Goal: Find specific page/section: Find specific page/section

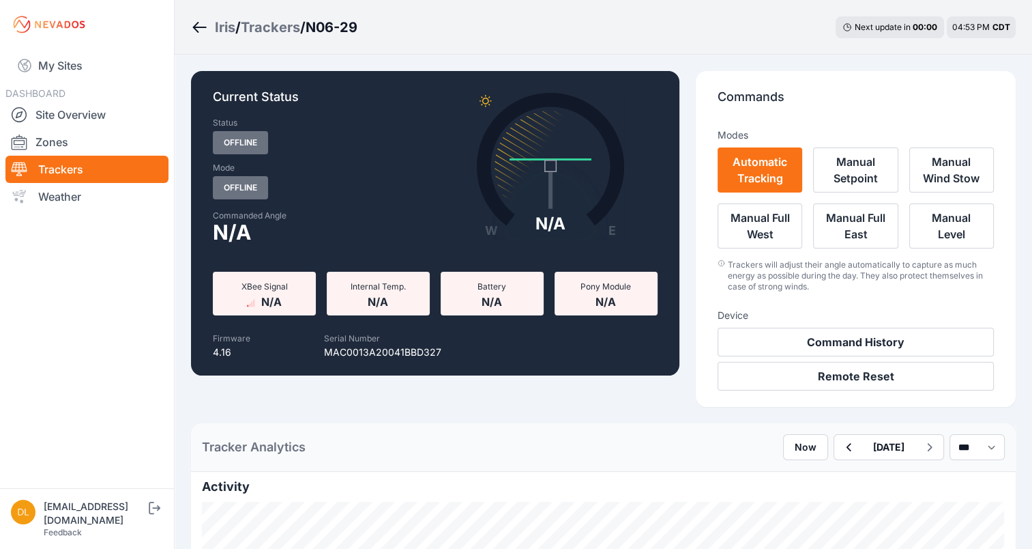
click at [203, 22] on icon "Breadcrumb" at bounding box center [199, 27] width 17 height 16
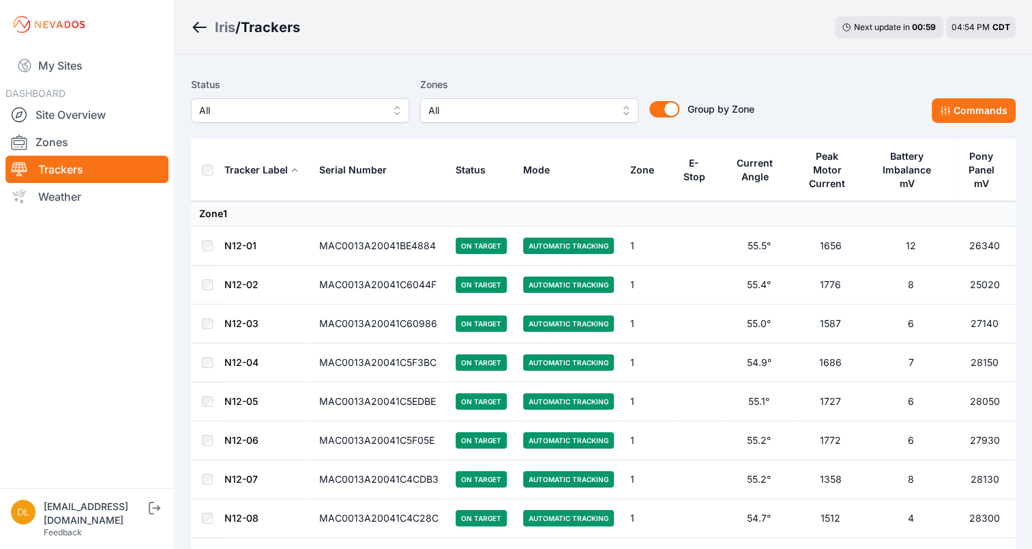
click at [540, 104] on span "All" at bounding box center [520, 110] width 183 height 16
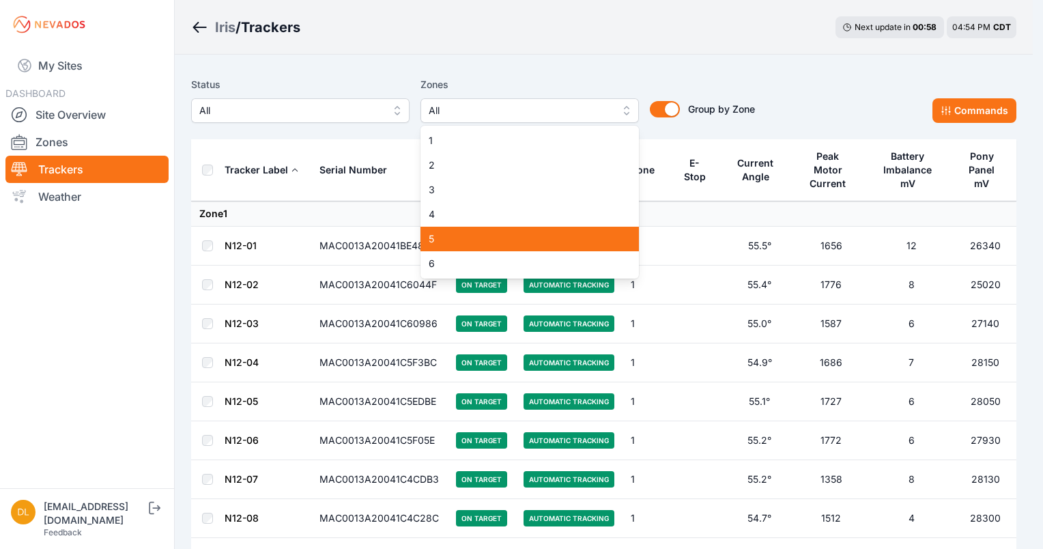
click at [494, 243] on span "5" at bounding box center [522, 239] width 186 height 14
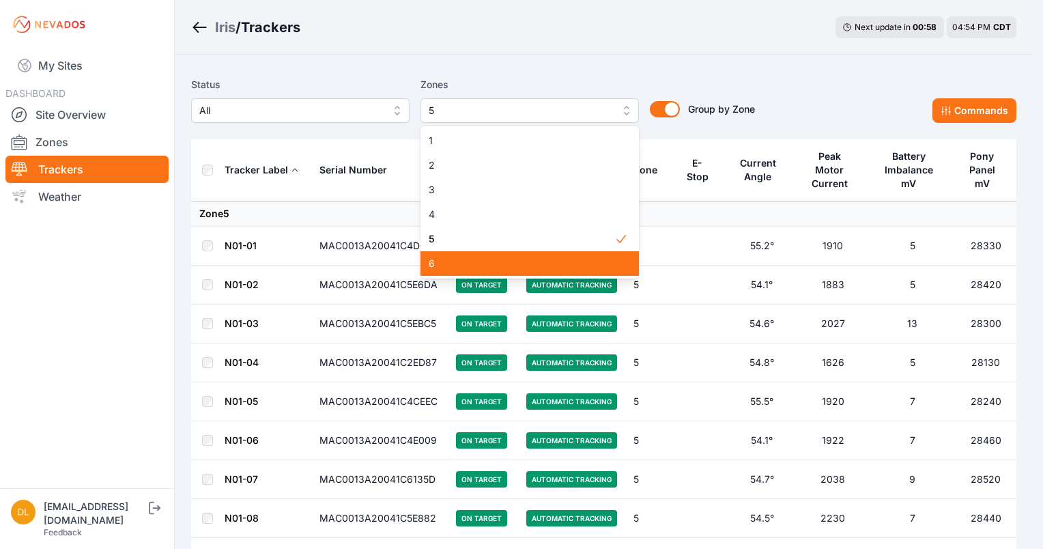
click at [494, 258] on span "6" at bounding box center [522, 264] width 186 height 14
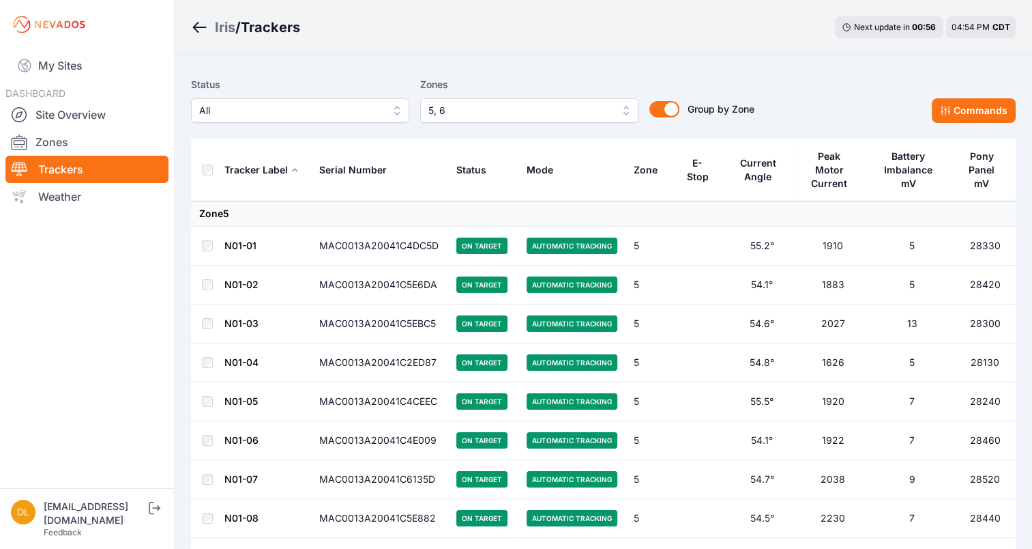
click at [587, 52] on div "Iris / Trackers Next update in 00 : 56 04:54 PM CDT" at bounding box center [604, 27] width 858 height 55
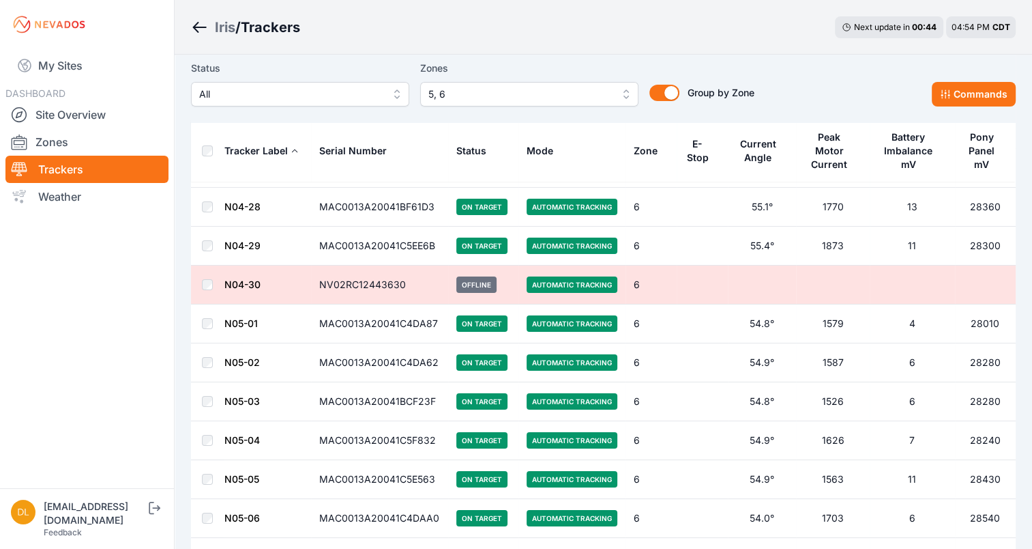
scroll to position [4940, 0]
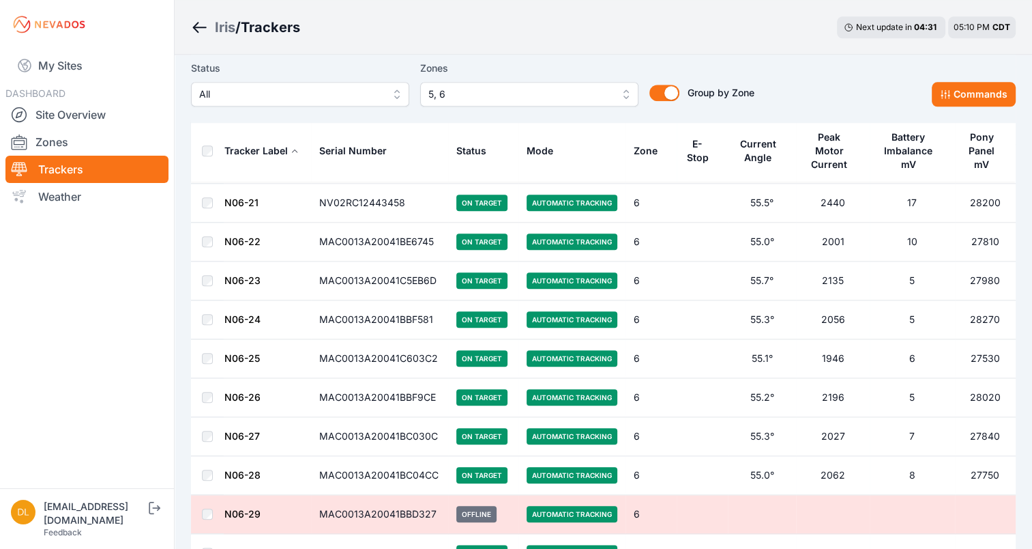
scroll to position [6700, 0]
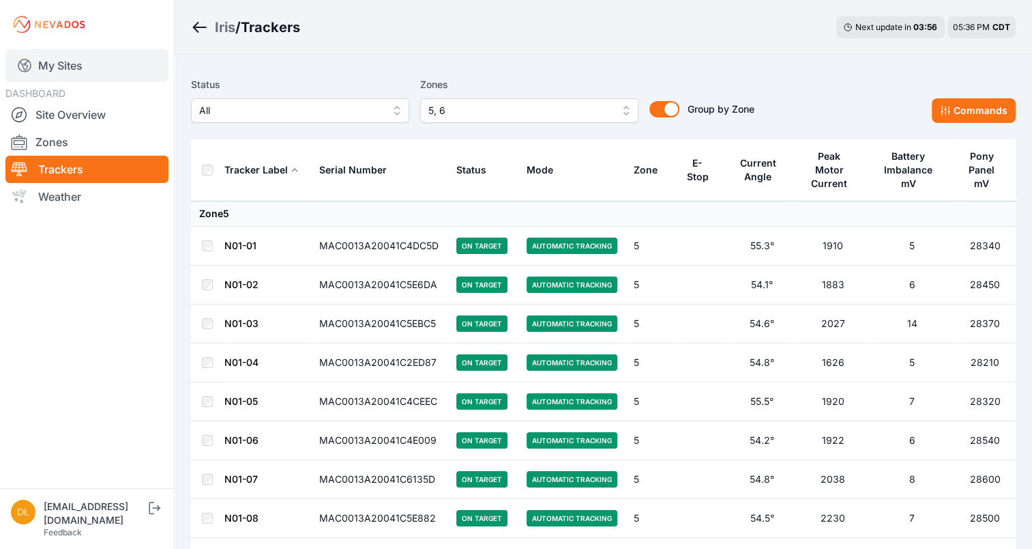
click at [33, 66] on link "My Sites" at bounding box center [86, 65] width 163 height 33
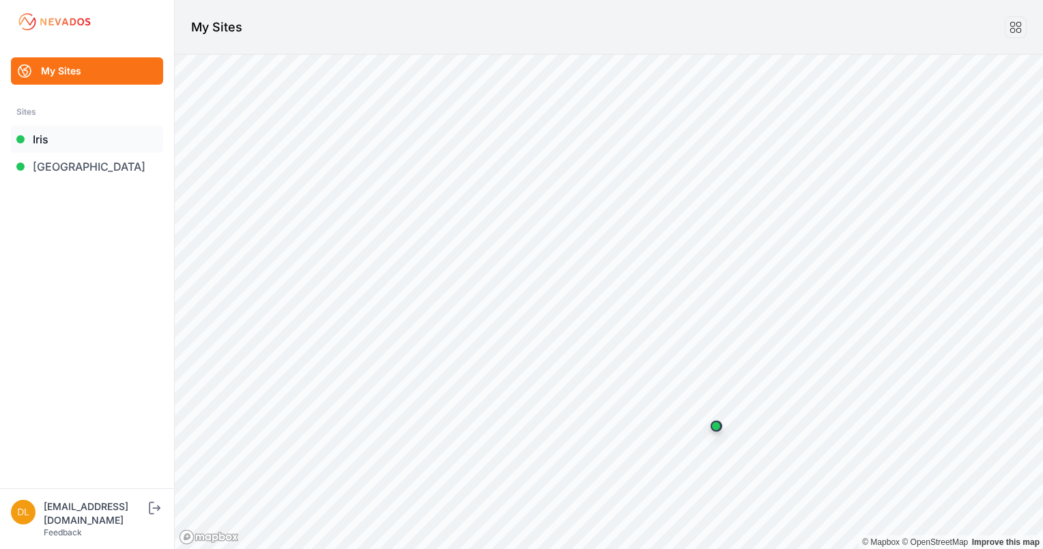
click at [55, 139] on link "Iris" at bounding box center [87, 139] width 152 height 27
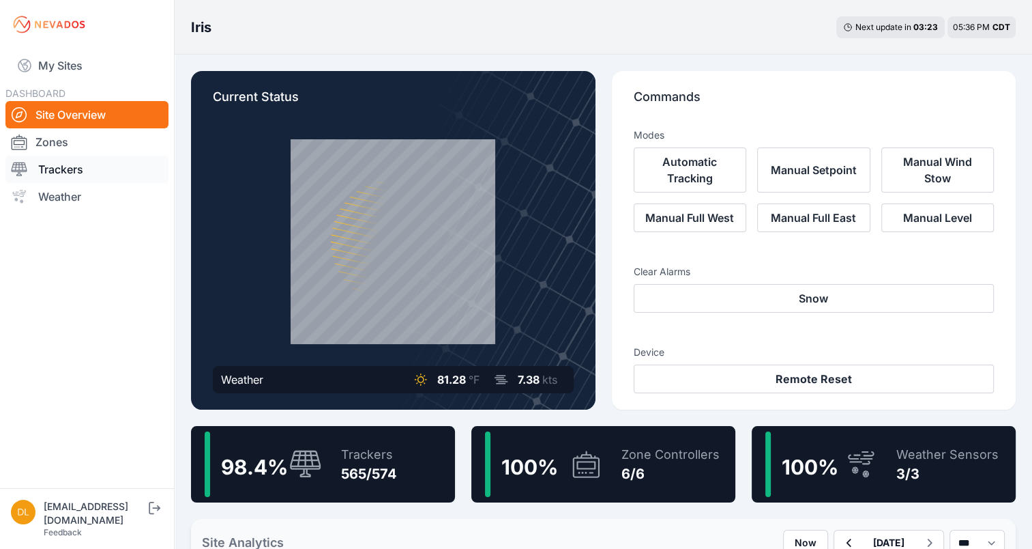
click at [57, 167] on link "Trackers" at bounding box center [86, 169] width 163 height 27
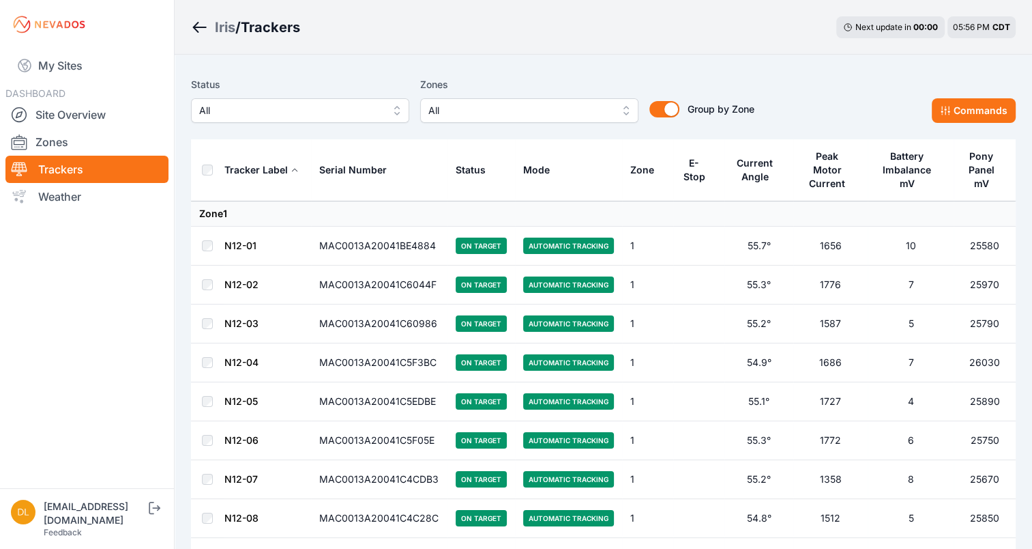
click at [521, 257] on td "Automatic Tracking" at bounding box center [568, 246] width 107 height 39
click at [516, 257] on td "Automatic Tracking" at bounding box center [568, 246] width 107 height 39
